Goal: Task Accomplishment & Management: Use online tool/utility

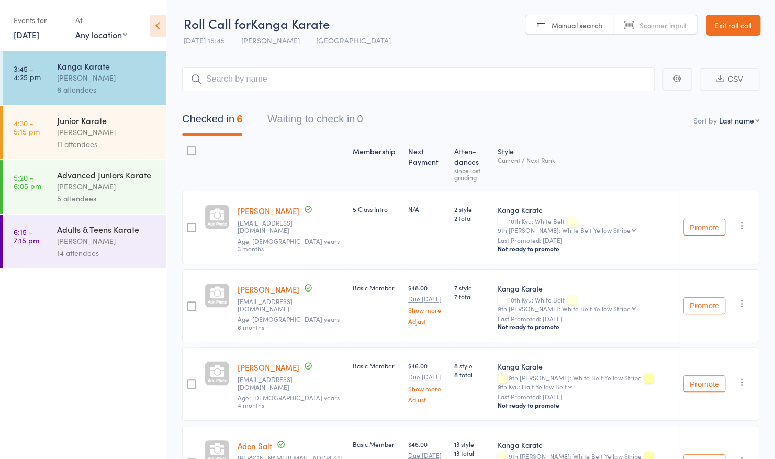
click at [354, 74] on input "search" at bounding box center [418, 79] width 473 height 24
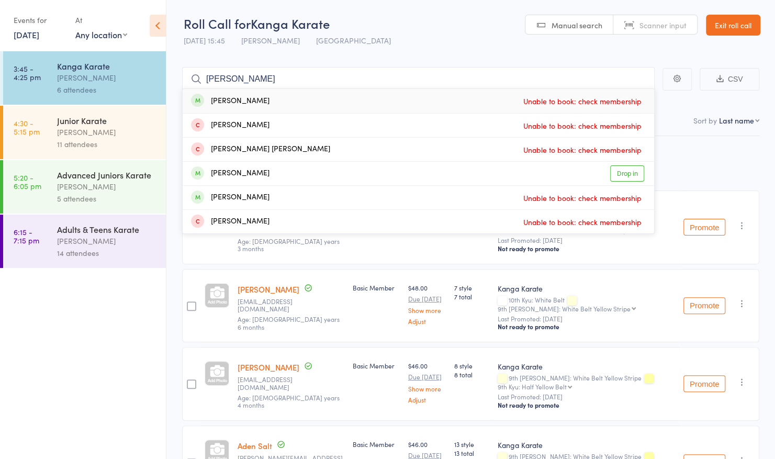
type input "[PERSON_NAME]"
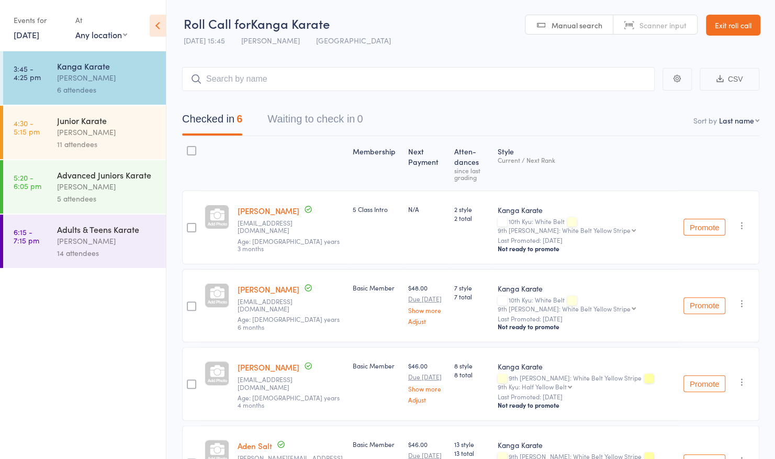
click at [724, 33] on link "Exit roll call" at bounding box center [733, 25] width 54 height 21
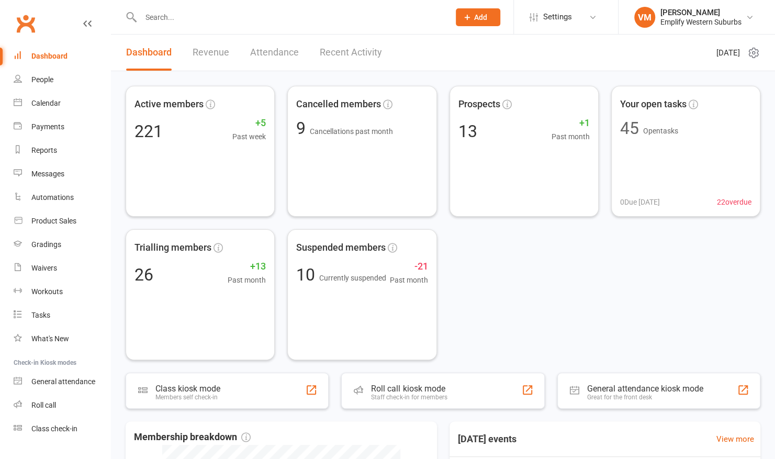
click at [204, 15] on input "text" at bounding box center [290, 17] width 305 height 15
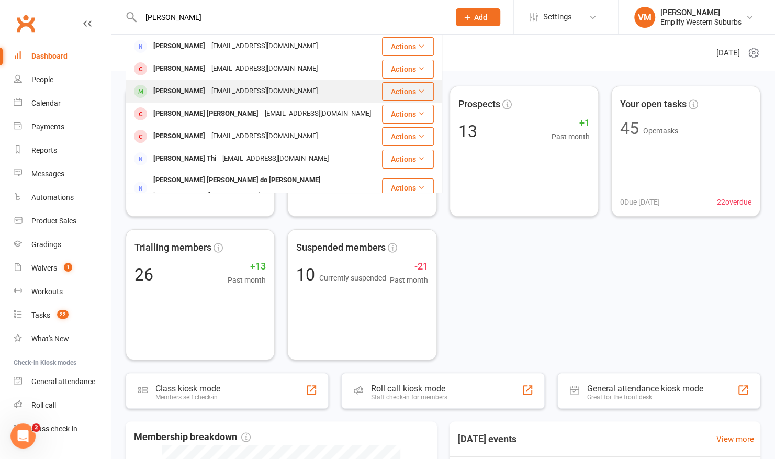
type input "[PERSON_NAME]"
click at [172, 95] on div "[PERSON_NAME]" at bounding box center [179, 91] width 58 height 15
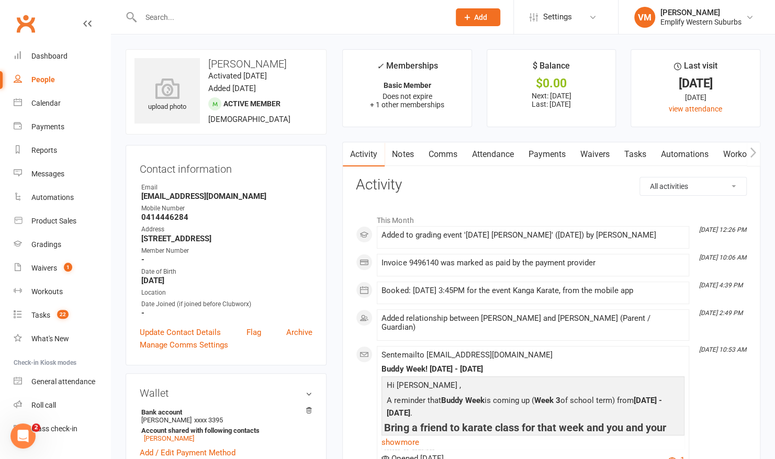
click at [457, 158] on link "Comms" at bounding box center [442, 154] width 43 height 24
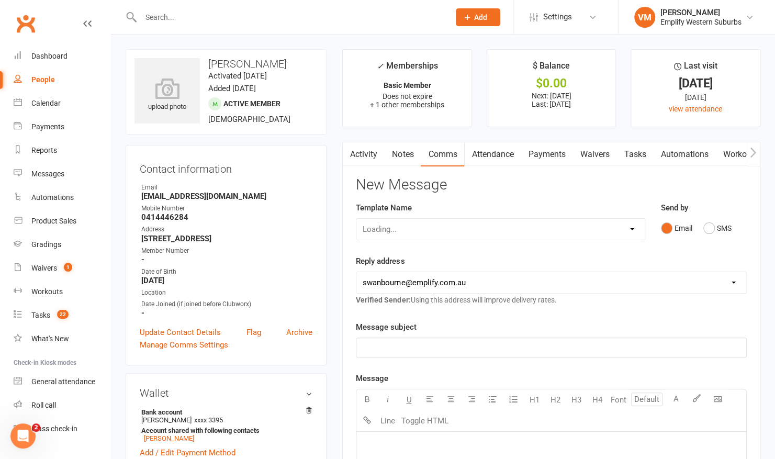
click at [491, 157] on link "Attendance" at bounding box center [492, 154] width 57 height 24
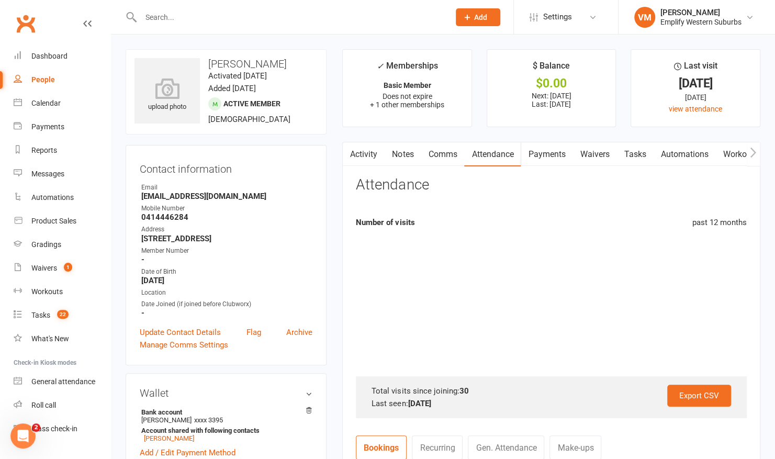
scroll to position [286, 0]
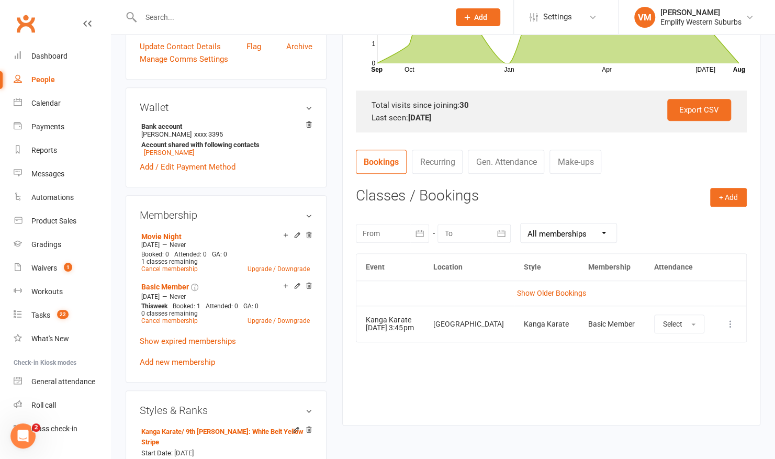
click at [730, 325] on icon at bounding box center [730, 324] width 10 height 10
click at [660, 388] on link "Remove booking" at bounding box center [685, 386] width 104 height 21
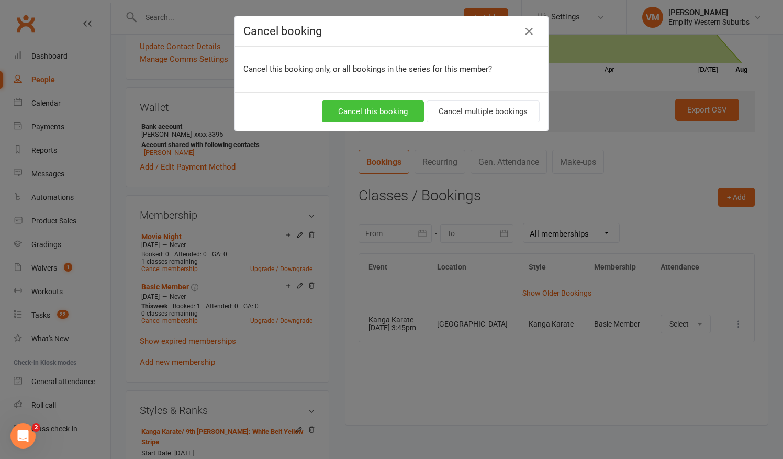
click at [395, 111] on button "Cancel this booking" at bounding box center [373, 111] width 102 height 22
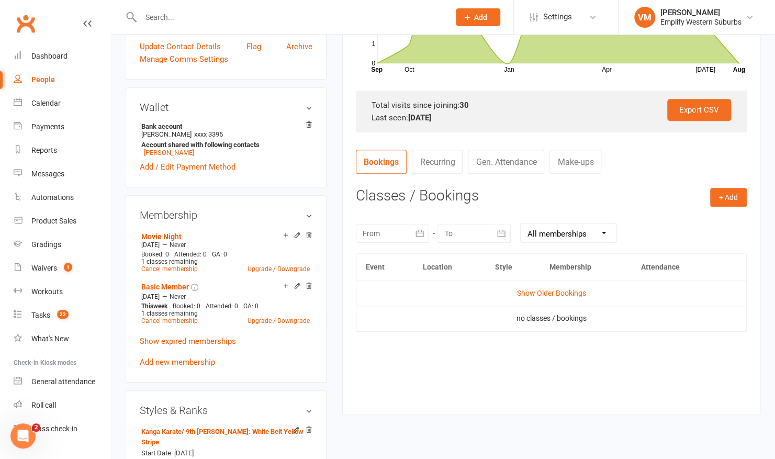
click at [175, 19] on input "text" at bounding box center [290, 17] width 305 height 15
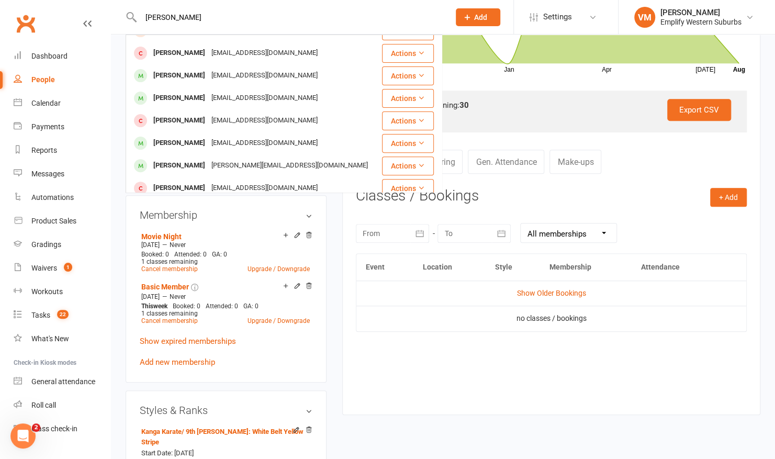
scroll to position [174, 0]
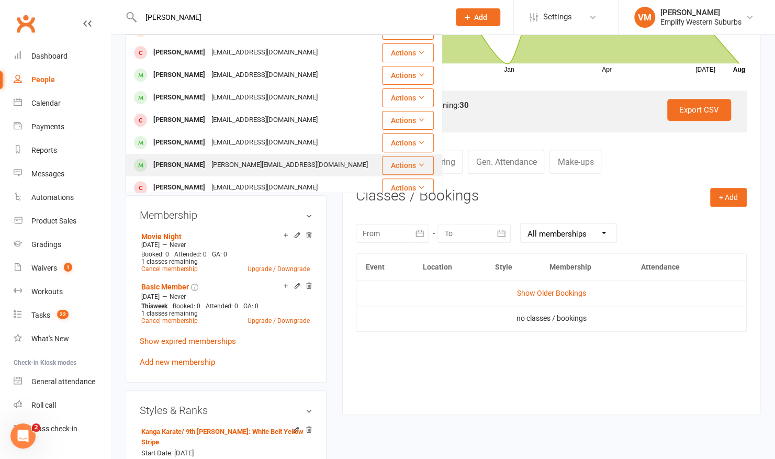
type input "james"
click at [164, 167] on div "[PERSON_NAME]" at bounding box center [179, 165] width 58 height 15
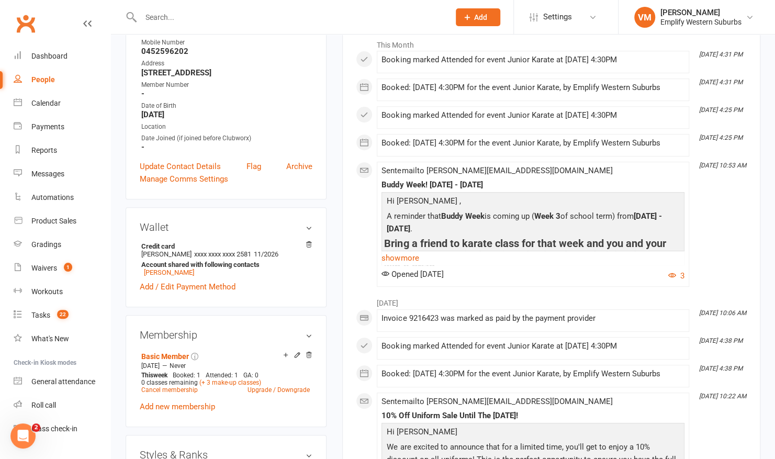
scroll to position [176, 0]
click at [72, 102] on link "Calendar" at bounding box center [62, 104] width 97 height 24
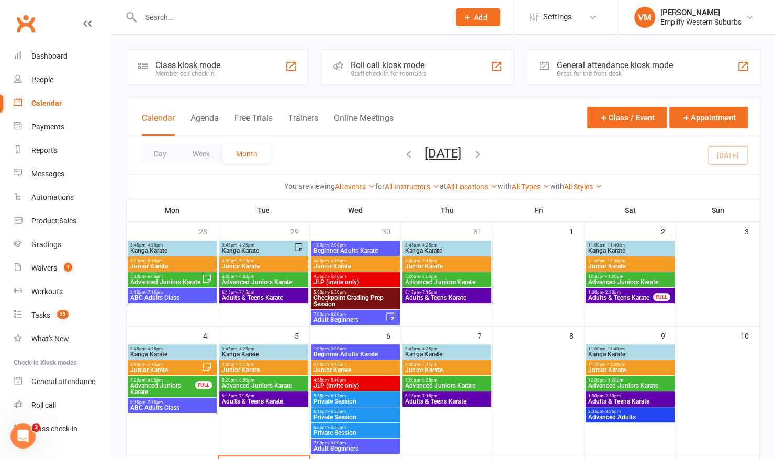
scroll to position [208, 0]
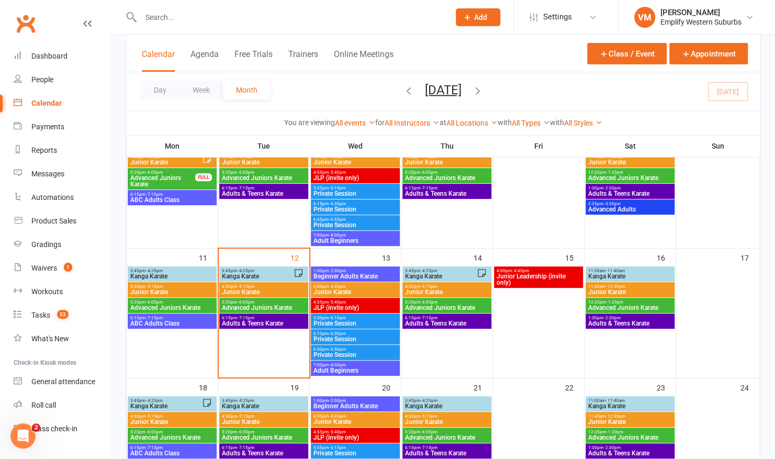
click at [266, 287] on span "4:30pm - 5:15pm" at bounding box center [263, 286] width 85 height 5
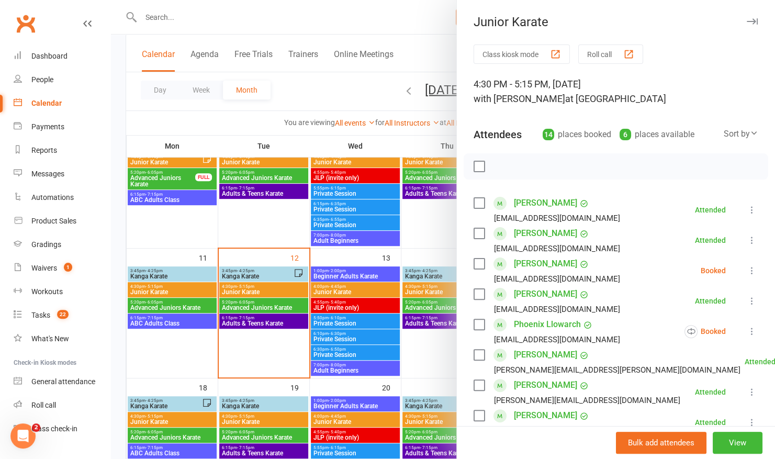
click at [425, 222] on div at bounding box center [443, 229] width 664 height 459
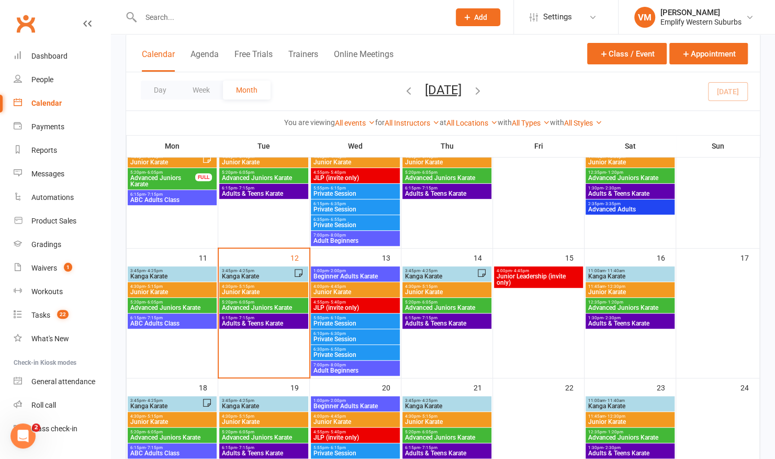
click at [363, 18] on input "text" at bounding box center [290, 17] width 305 height 15
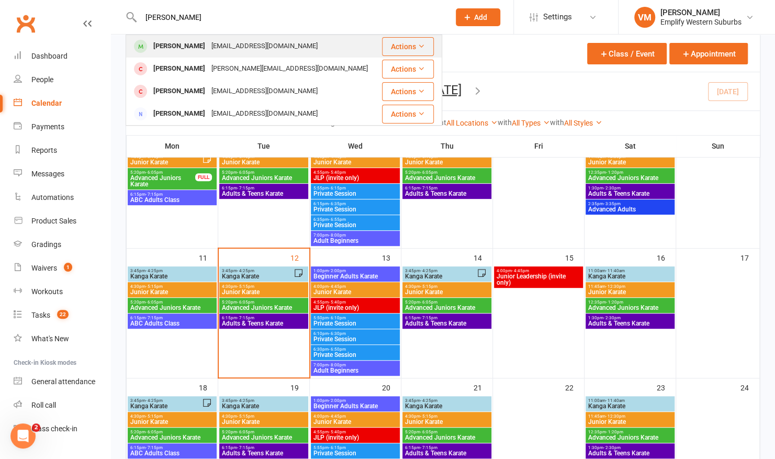
type input "joel"
click at [251, 53] on div "[EMAIL_ADDRESS][DOMAIN_NAME]" at bounding box center [264, 46] width 113 height 15
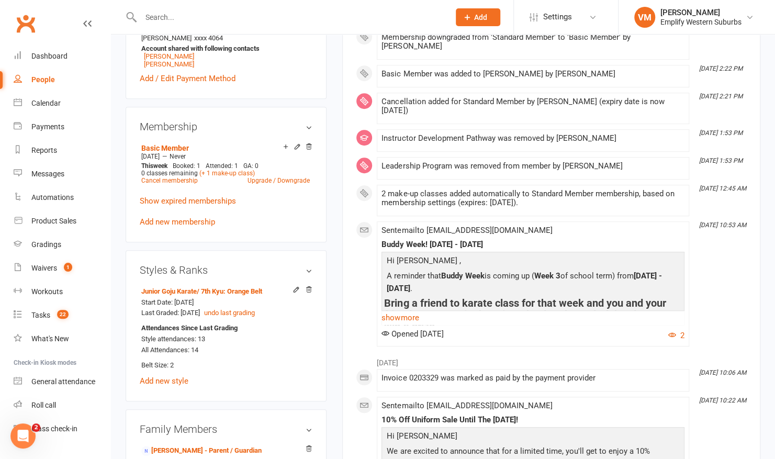
scroll to position [383, 0]
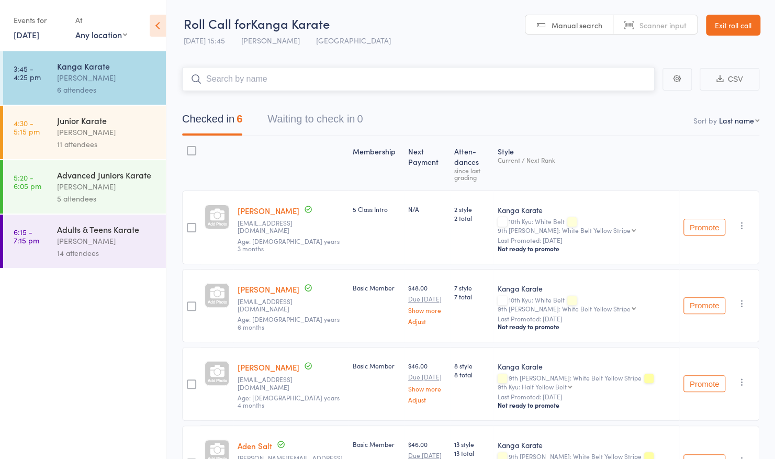
click at [398, 85] on input "search" at bounding box center [418, 79] width 473 height 24
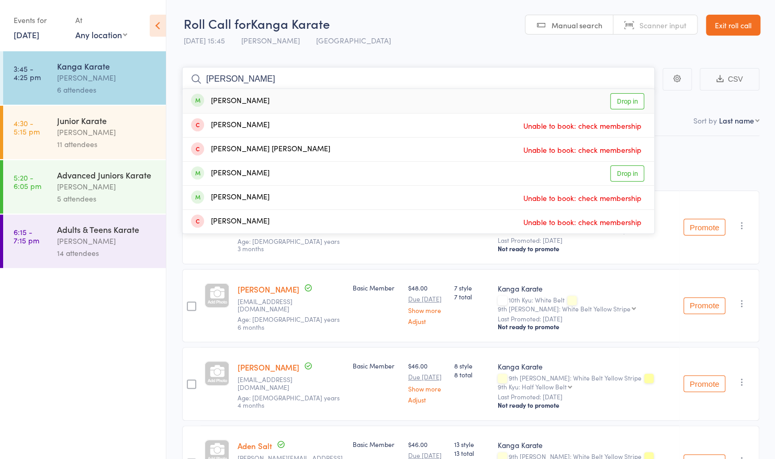
type input "[PERSON_NAME]"
click at [331, 102] on div "[PERSON_NAME] Drop in" at bounding box center [419, 101] width 472 height 24
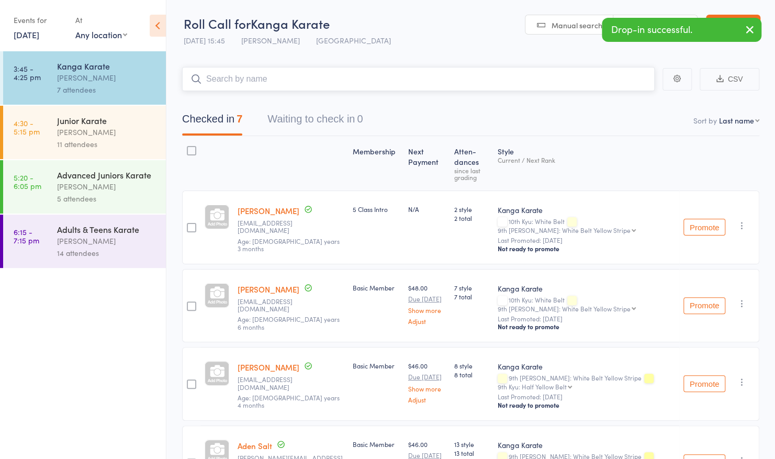
click at [385, 83] on input "search" at bounding box center [418, 79] width 473 height 24
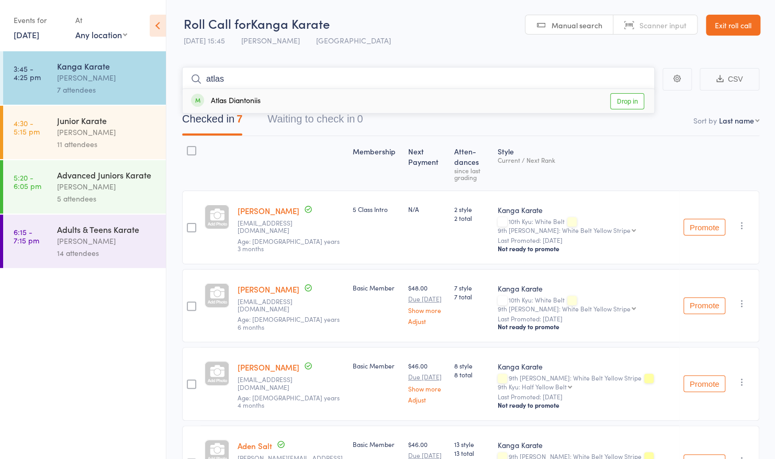
type input "atlas"
click at [372, 90] on div "Atlas Diantoniis Drop in" at bounding box center [419, 101] width 472 height 24
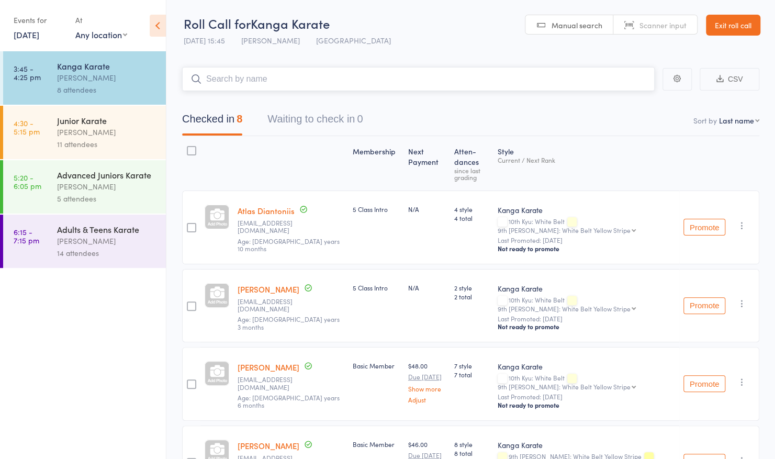
click at [447, 75] on input "search" at bounding box center [418, 79] width 473 height 24
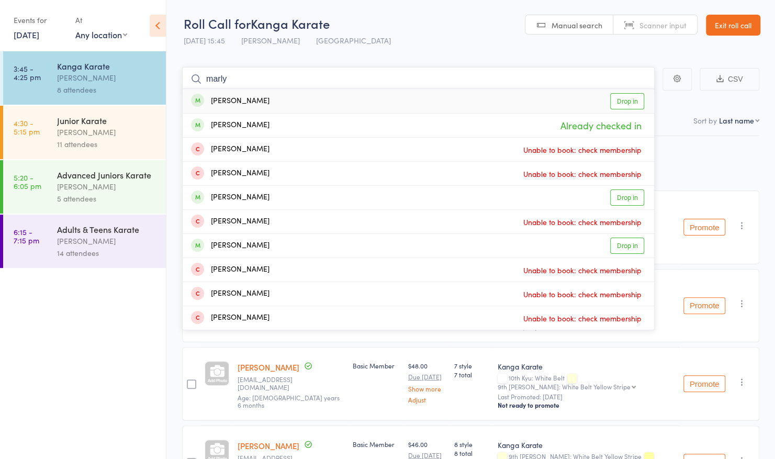
type input "marly"
click at [294, 105] on div "[PERSON_NAME] Drop in" at bounding box center [419, 101] width 472 height 24
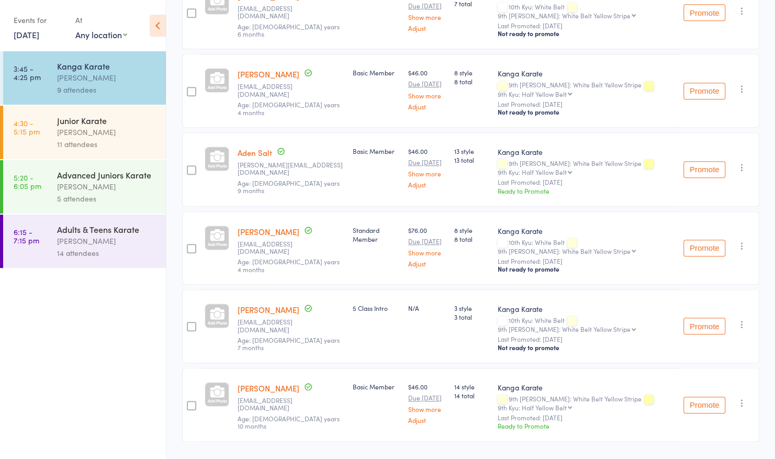
scroll to position [455, 0]
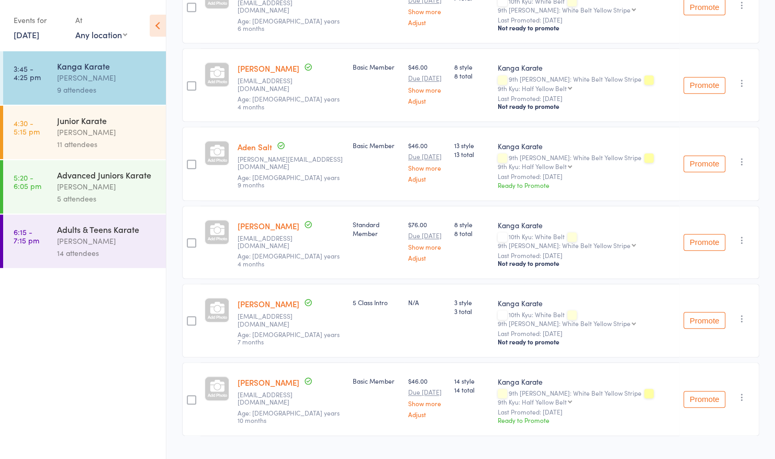
click at [65, 122] on div "Junior Karate" at bounding box center [107, 121] width 100 height 12
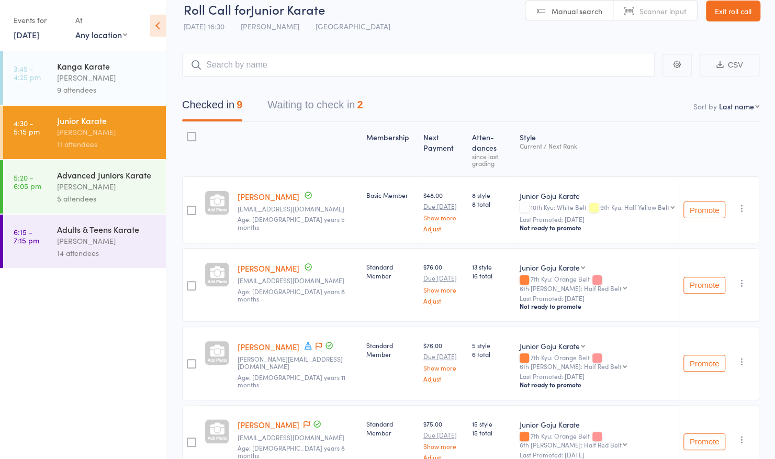
scroll to position [12, 0]
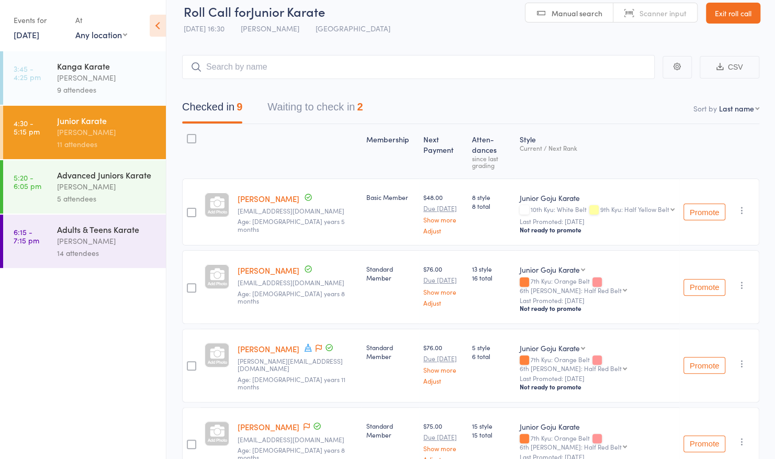
click at [319, 117] on button "Waiting to check in 2" at bounding box center [314, 110] width 95 height 28
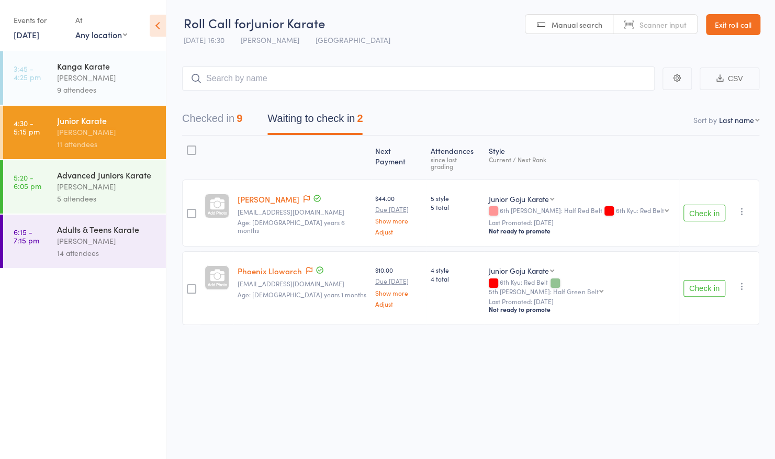
scroll to position [1, 0]
click at [214, 114] on button "Checked in 9" at bounding box center [212, 121] width 60 height 28
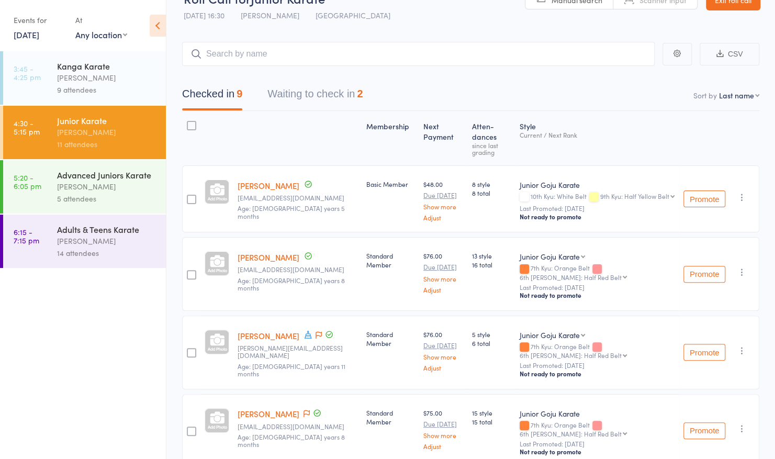
scroll to position [0, 0]
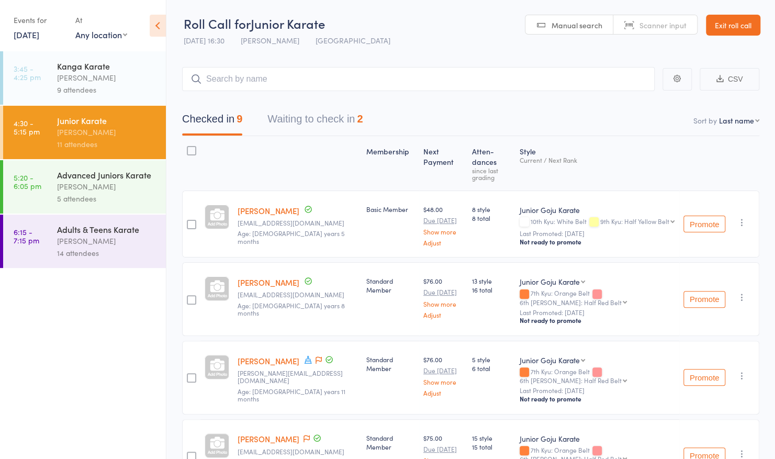
click at [332, 81] on input "search" at bounding box center [418, 79] width 473 height 24
type input "[PERSON_NAME]"
click at [329, 97] on div "[PERSON_NAME] Drop in" at bounding box center [419, 101] width 472 height 24
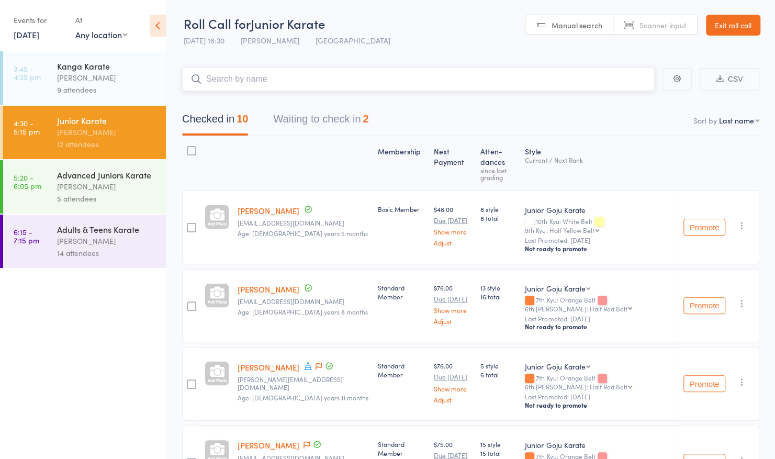
click at [341, 78] on input "search" at bounding box center [418, 79] width 473 height 24
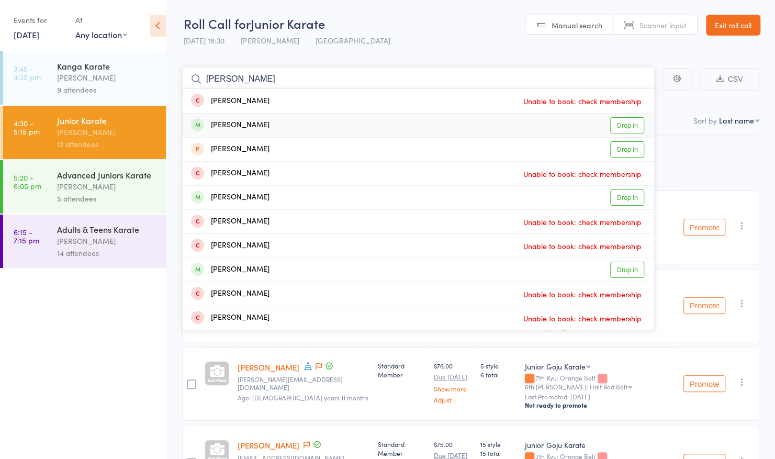
type input "[PERSON_NAME]"
click at [262, 125] on div "[PERSON_NAME] Drop in" at bounding box center [419, 126] width 472 height 24
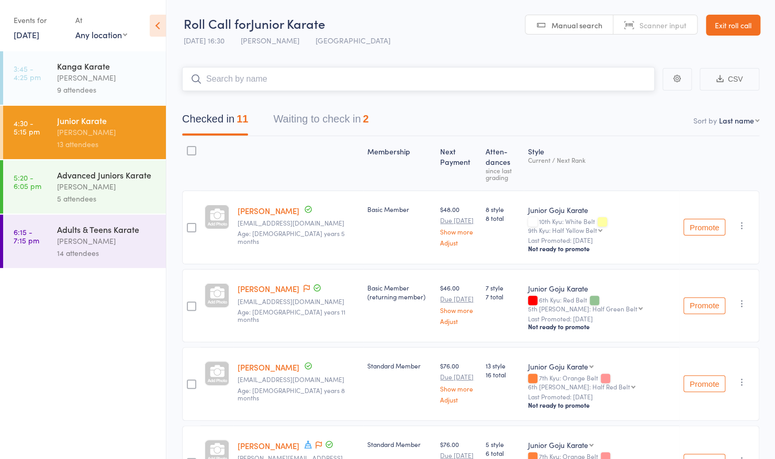
click at [268, 76] on input "search" at bounding box center [418, 79] width 473 height 24
click at [309, 80] on input "search" at bounding box center [418, 79] width 473 height 24
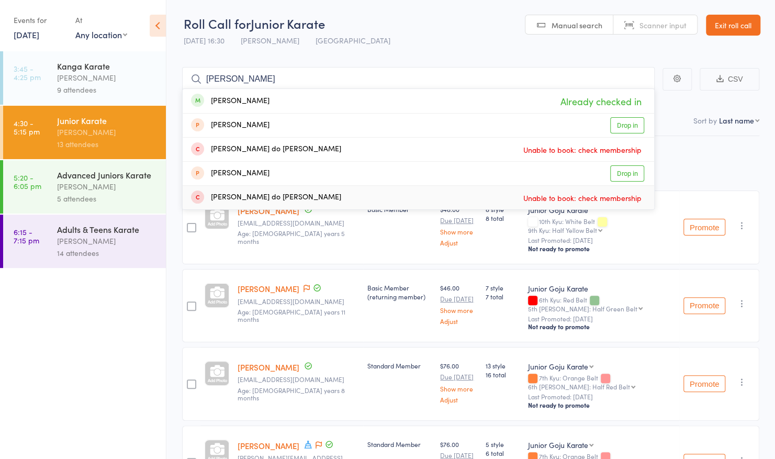
click at [160, 326] on ul "3:45 - 4:25 pm Kanga Karate [PERSON_NAME] 9 attendees 4:30 - 5:15 pm Junior Kar…" at bounding box center [83, 255] width 166 height 408
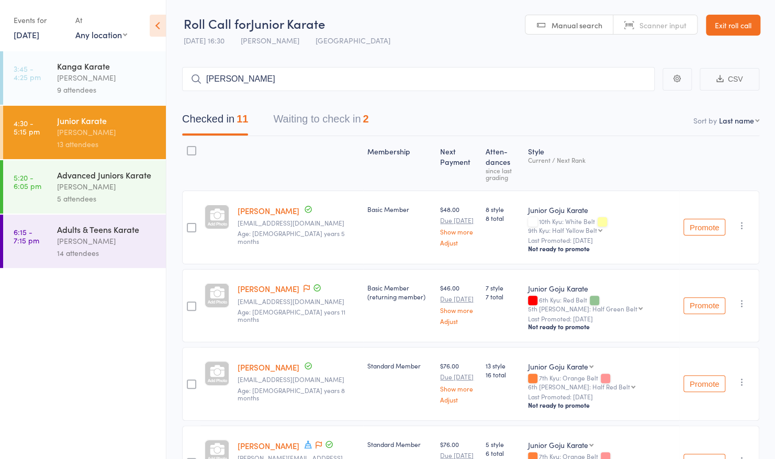
click at [291, 76] on input "[PERSON_NAME]" at bounding box center [418, 79] width 473 height 24
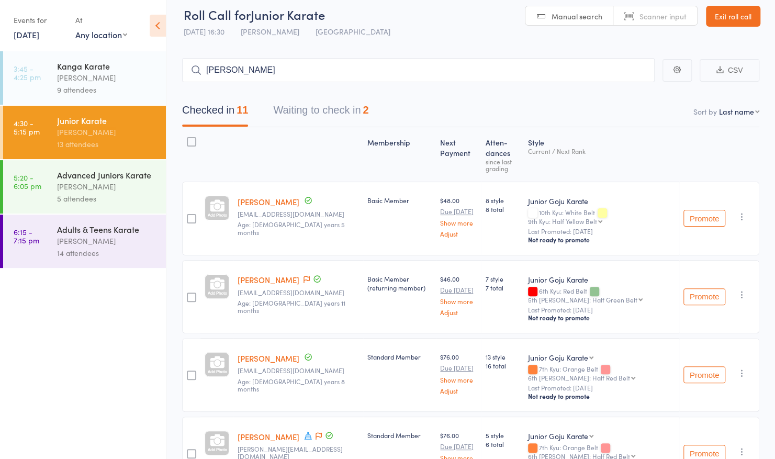
scroll to position [9, 0]
click at [353, 71] on input "[PERSON_NAME]" at bounding box center [418, 70] width 473 height 24
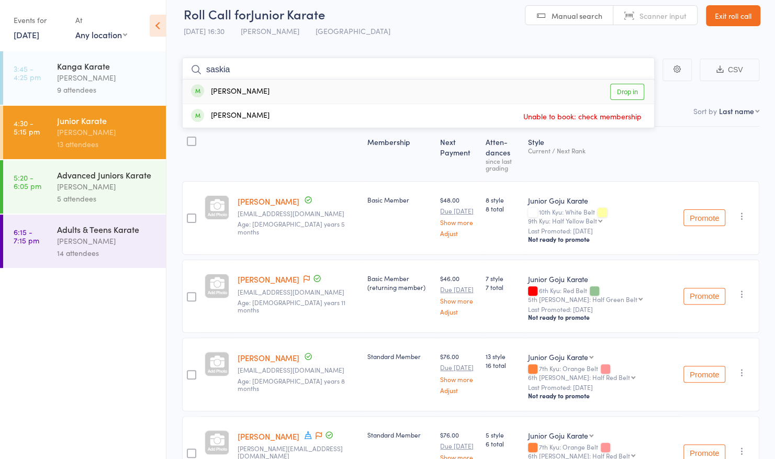
type input "saskia"
click at [328, 93] on div "[PERSON_NAME] Drop in" at bounding box center [419, 92] width 472 height 24
